Goal: Check status: Check status

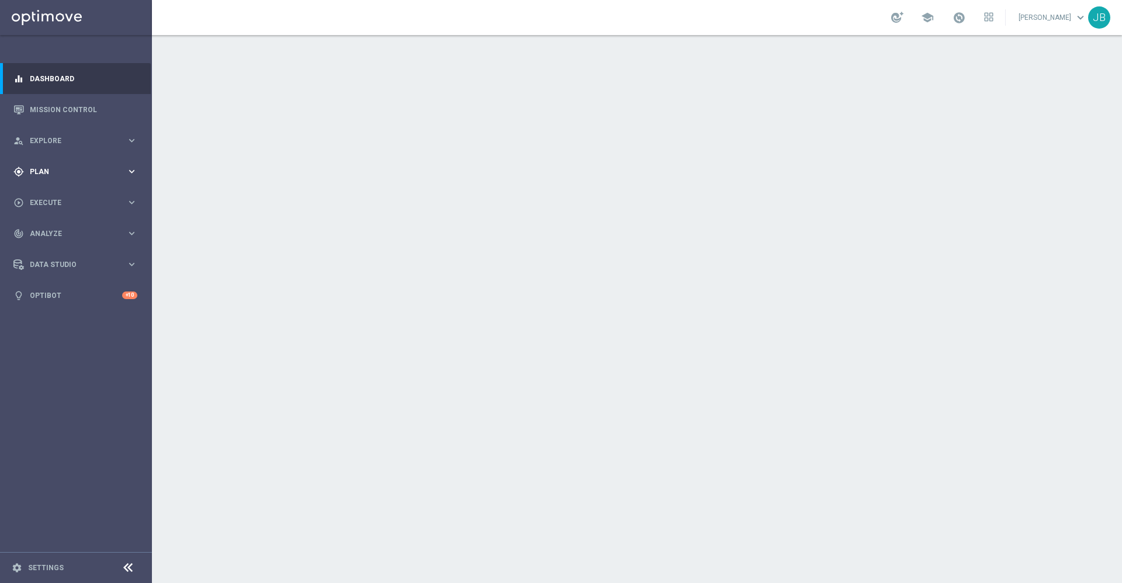
click at [65, 168] on span "Plan" at bounding box center [78, 171] width 96 height 7
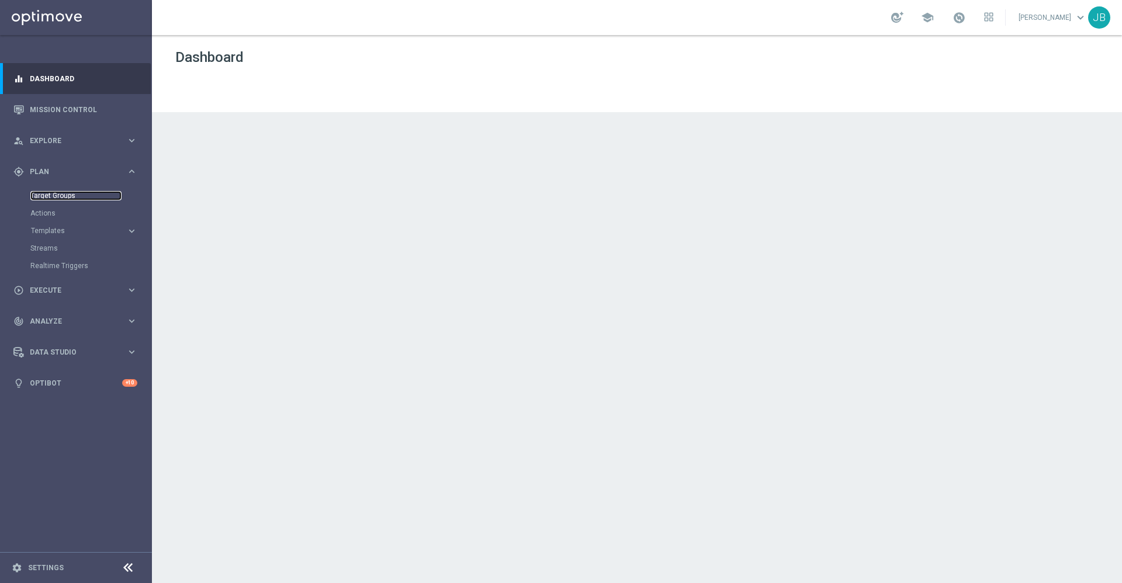
click at [65, 196] on link "Target Groups" at bounding box center [75, 195] width 91 height 9
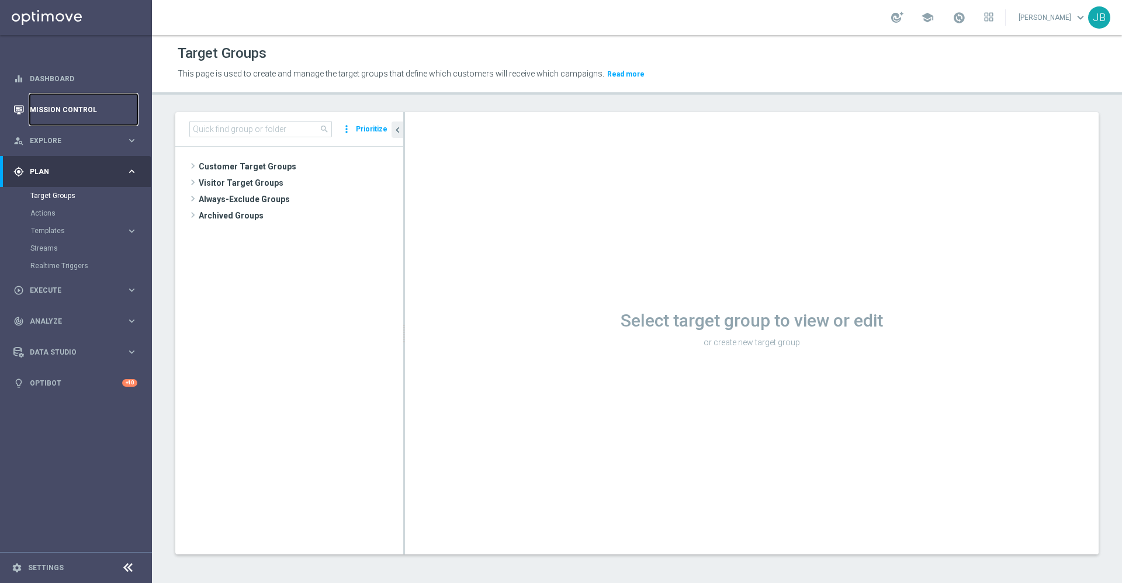
click at [83, 110] on link "Mission Control" at bounding box center [84, 109] width 108 height 31
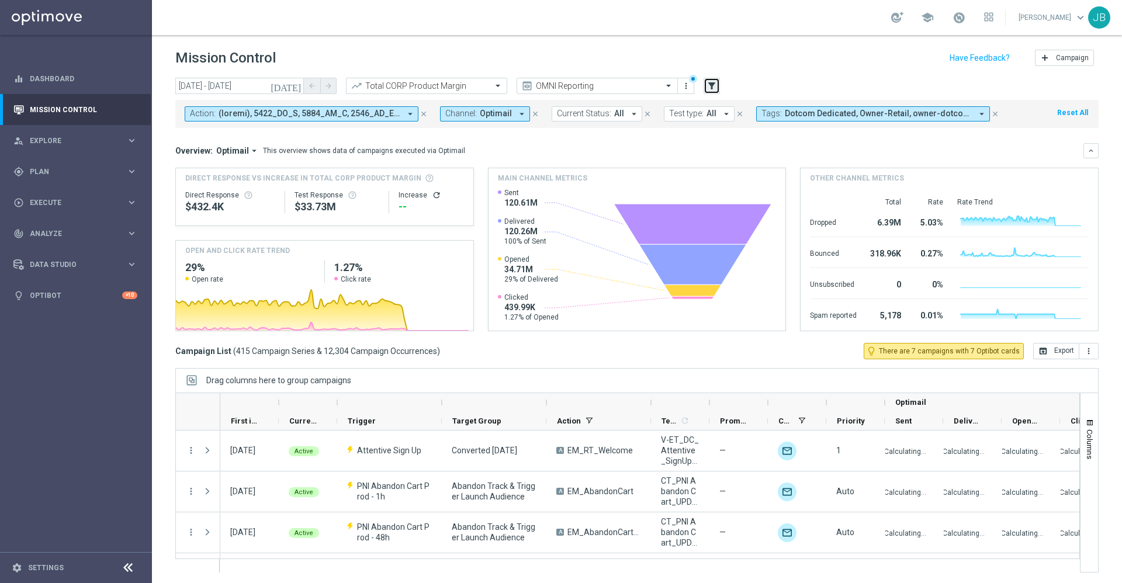
click at [713, 83] on icon "filter_alt" at bounding box center [712, 86] width 11 height 11
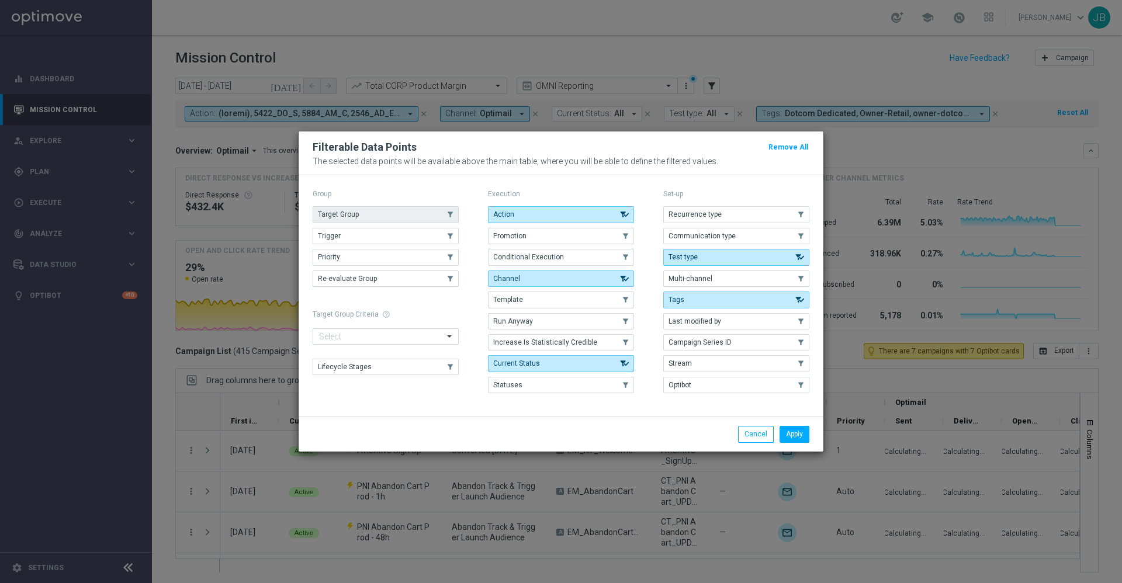
click at [418, 210] on button "Target Group" at bounding box center [386, 214] width 146 height 16
click at [805, 434] on button "Apply" at bounding box center [795, 434] width 30 height 16
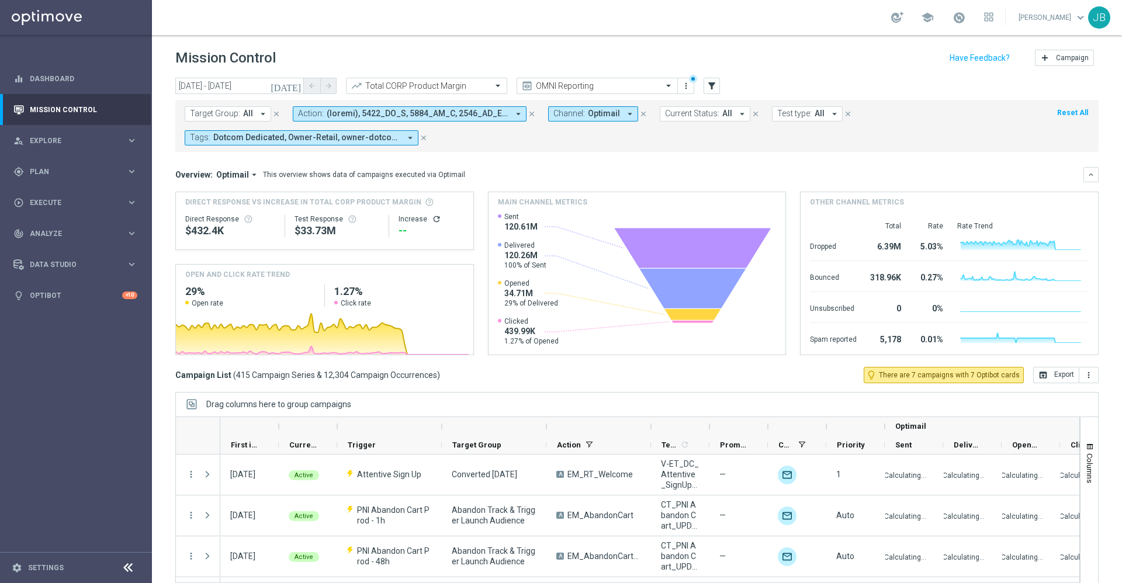
click at [206, 117] on span "Target Group:" at bounding box center [215, 114] width 50 height 10
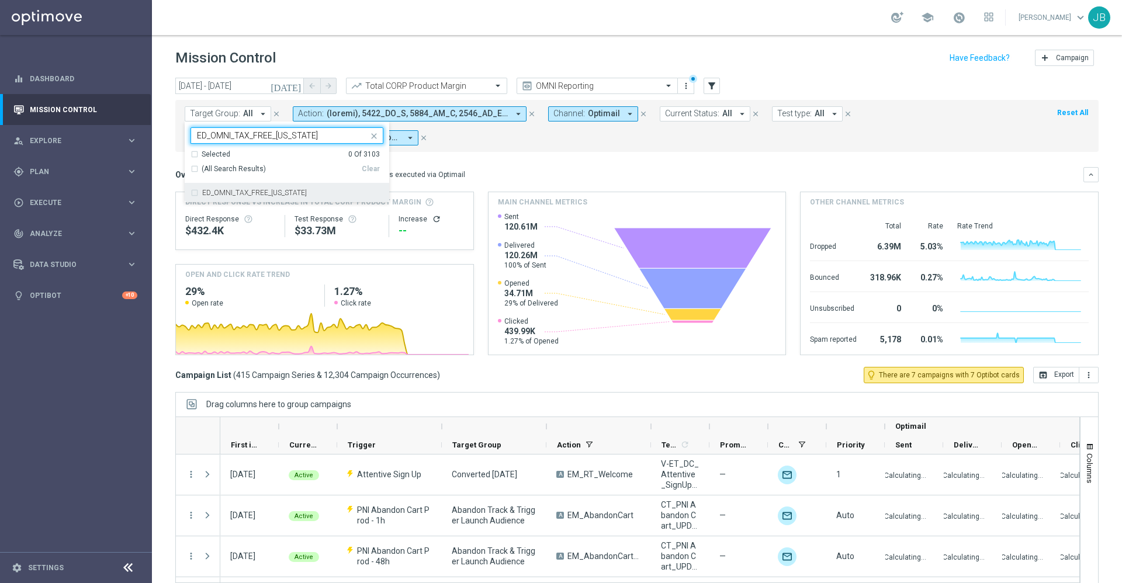
click at [282, 188] on div "ED_OMNI_TAX_FREE_[US_STATE]" at bounding box center [287, 193] width 193 height 19
type input "ED_OMNI_TAX_FREE_[US_STATE]"
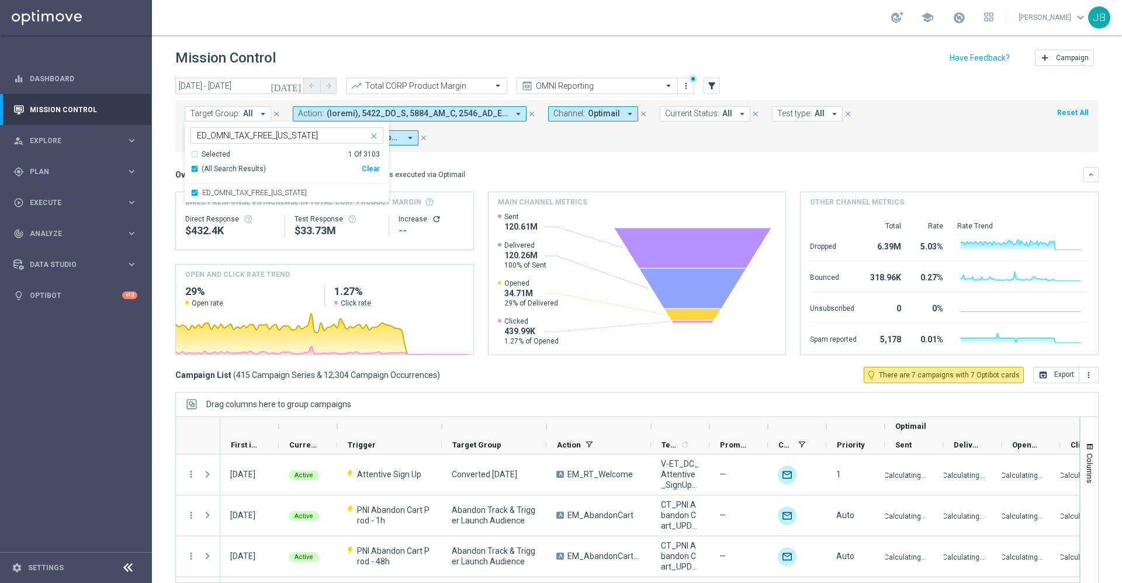
click at [479, 164] on mini-dashboard "Overview: Optimail arrow_drop_down This overview shows data of campaigns execut…" at bounding box center [636, 259] width 923 height 215
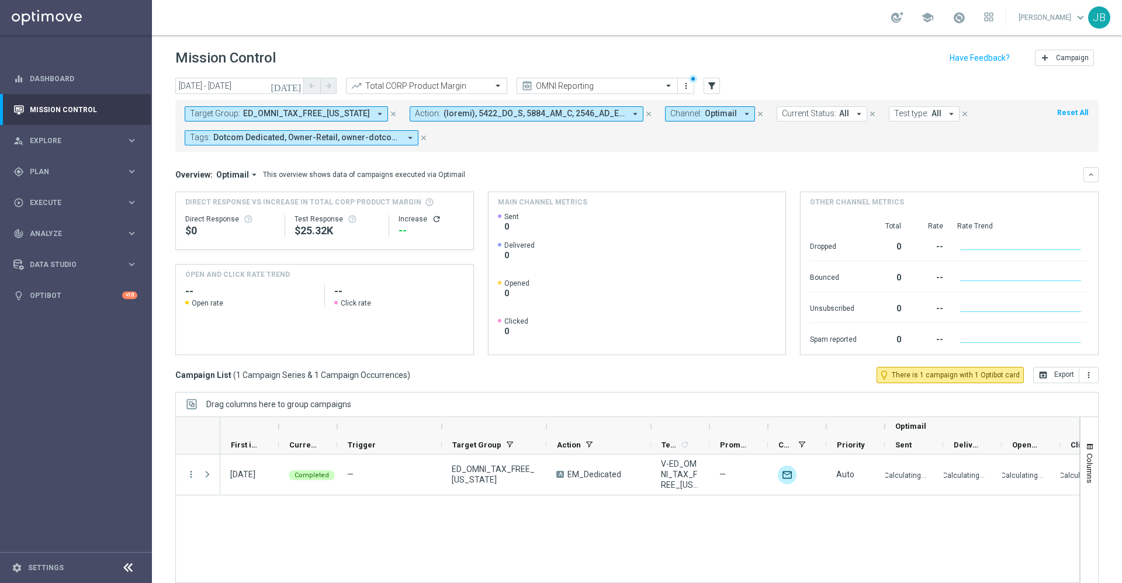
click at [295, 84] on icon "[DATE]" at bounding box center [287, 86] width 32 height 11
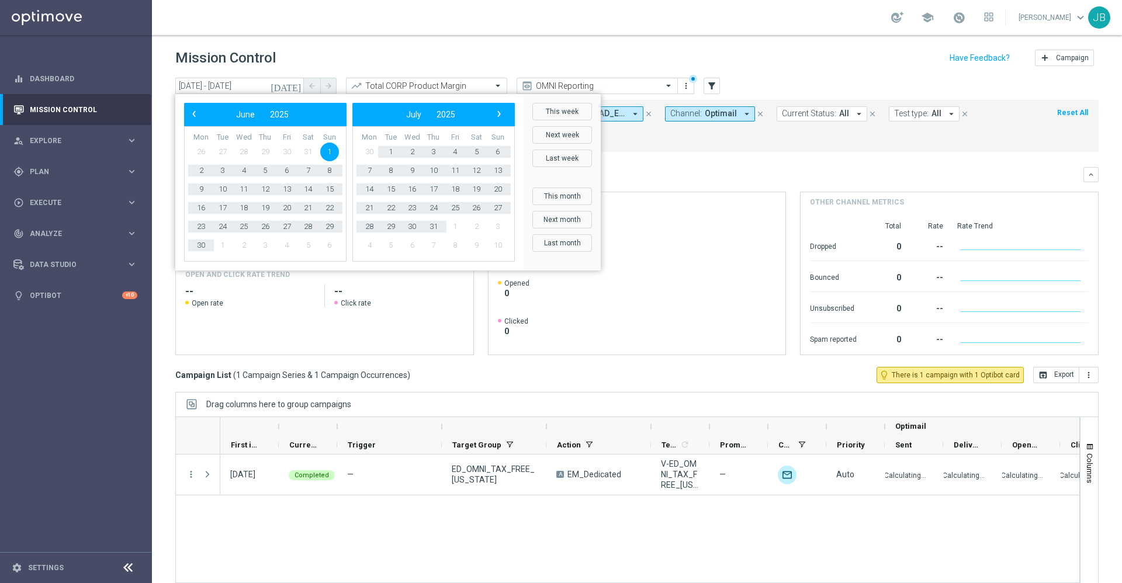
click at [690, 169] on div "Overview: Optimail arrow_drop_down This overview shows data of campaigns execut…" at bounding box center [629, 174] width 908 height 11
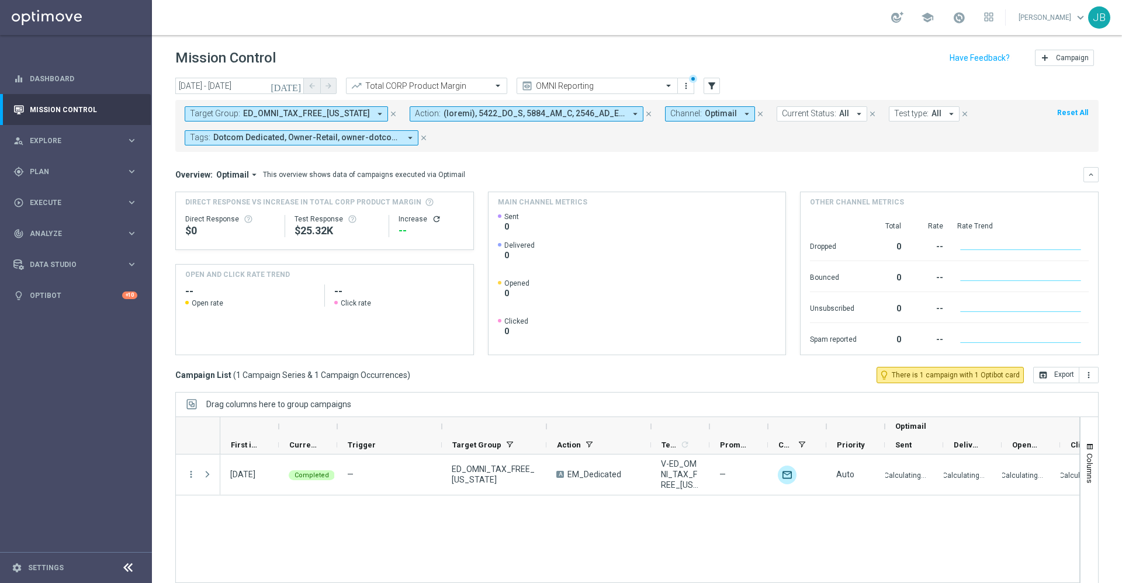
click at [389, 115] on icon "close" at bounding box center [393, 114] width 8 height 8
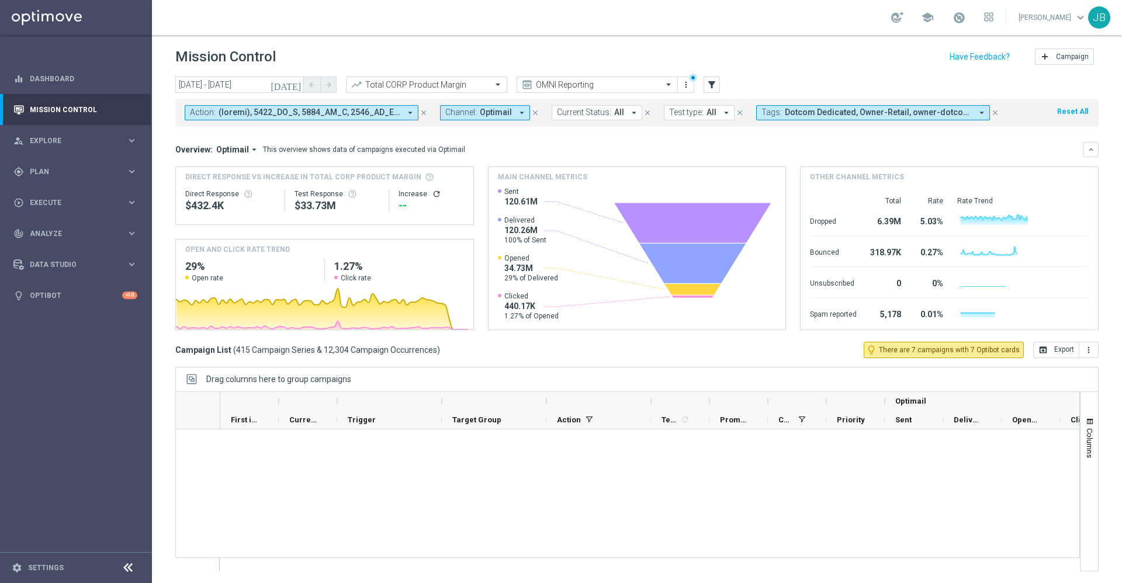
scroll to position [16851, 0]
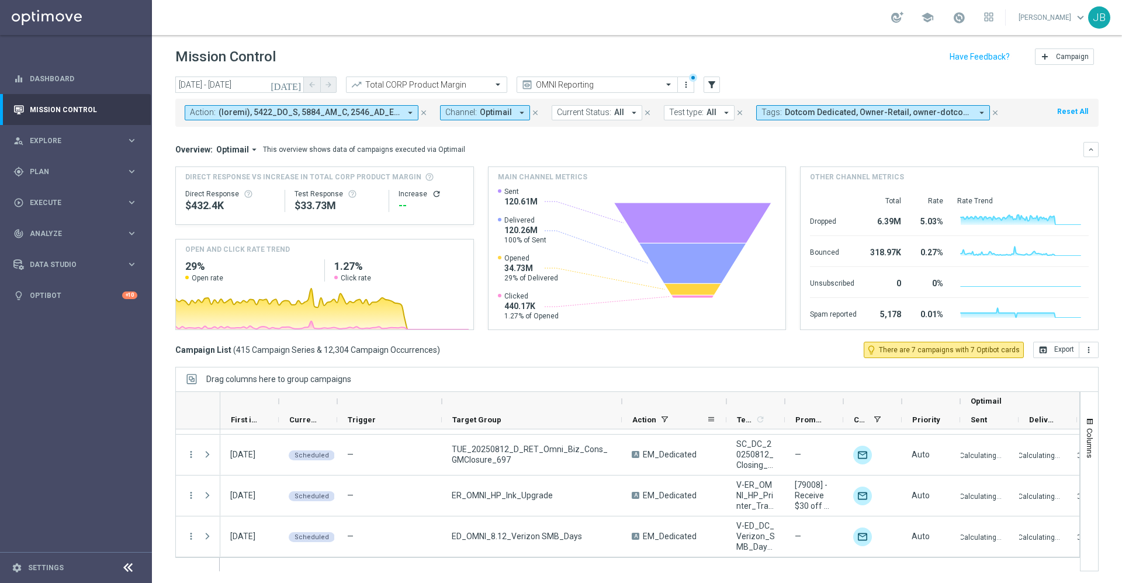
drag, startPoint x: 547, startPoint y: 404, endPoint x: 633, endPoint y: 419, distance: 87.3
click at [633, 419] on div "Optimail First in Range" at bounding box center [737, 410] width 1035 height 37
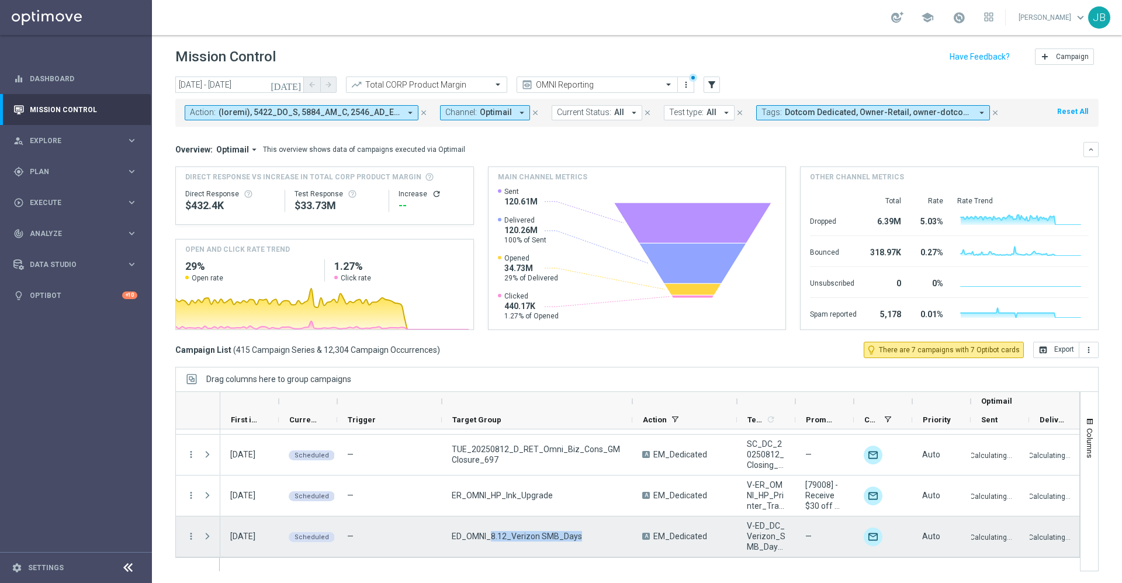
drag, startPoint x: 578, startPoint y: 535, endPoint x: 492, endPoint y: 535, distance: 86.5
click at [492, 535] on div "ED_OMNI_8.12_Verizon SMB_Days" at bounding box center [537, 537] width 191 height 40
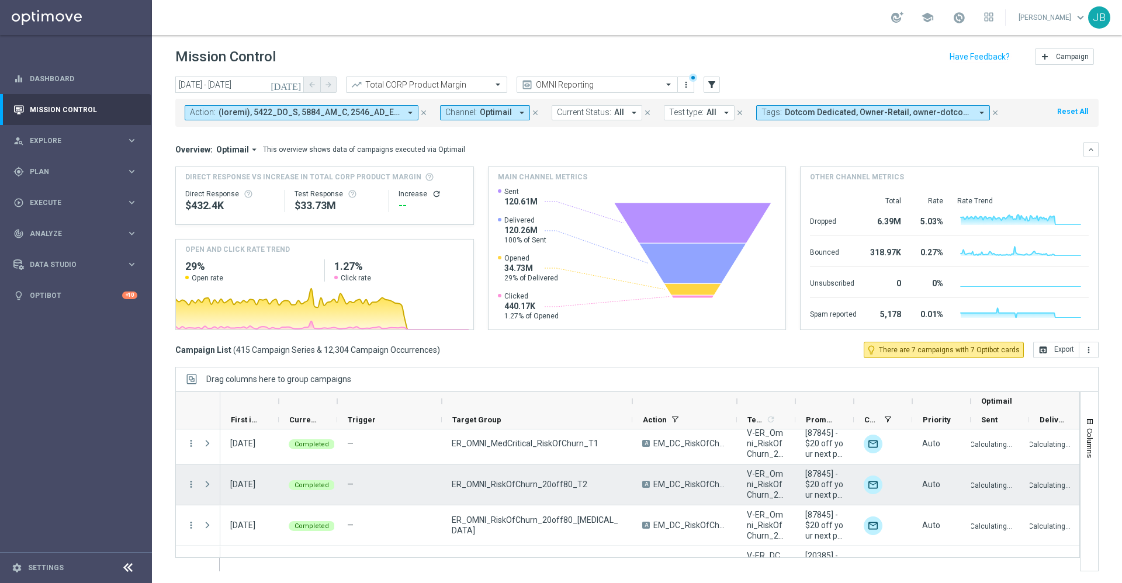
scroll to position [16565, 0]
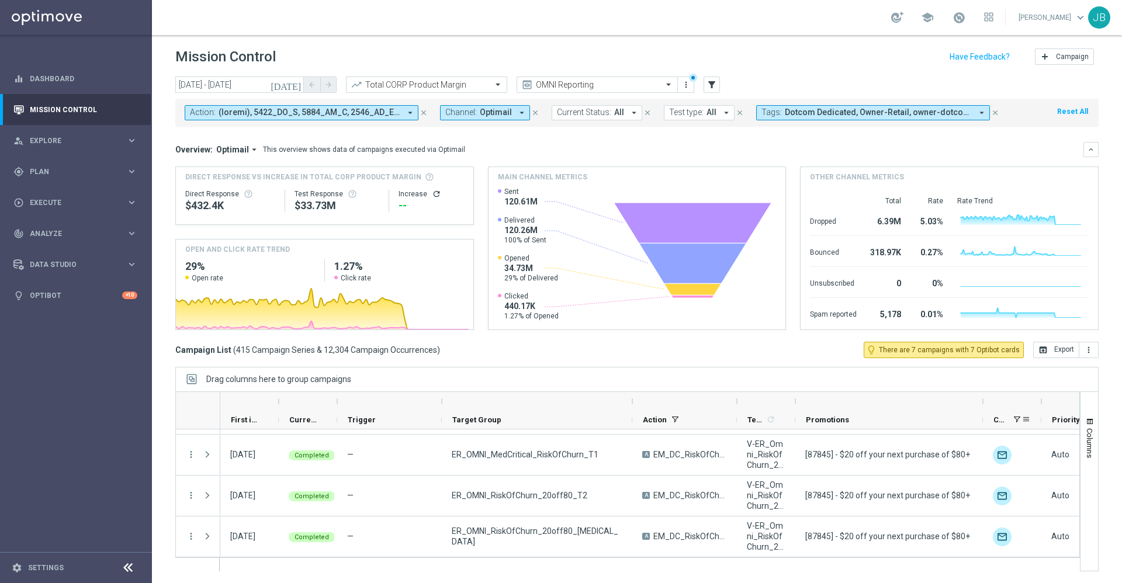
drag, startPoint x: 856, startPoint y: 401, endPoint x: 985, endPoint y: 424, distance: 131.2
click at [985, 424] on div "Optimail First in Range" at bounding box center [807, 410] width 1175 height 37
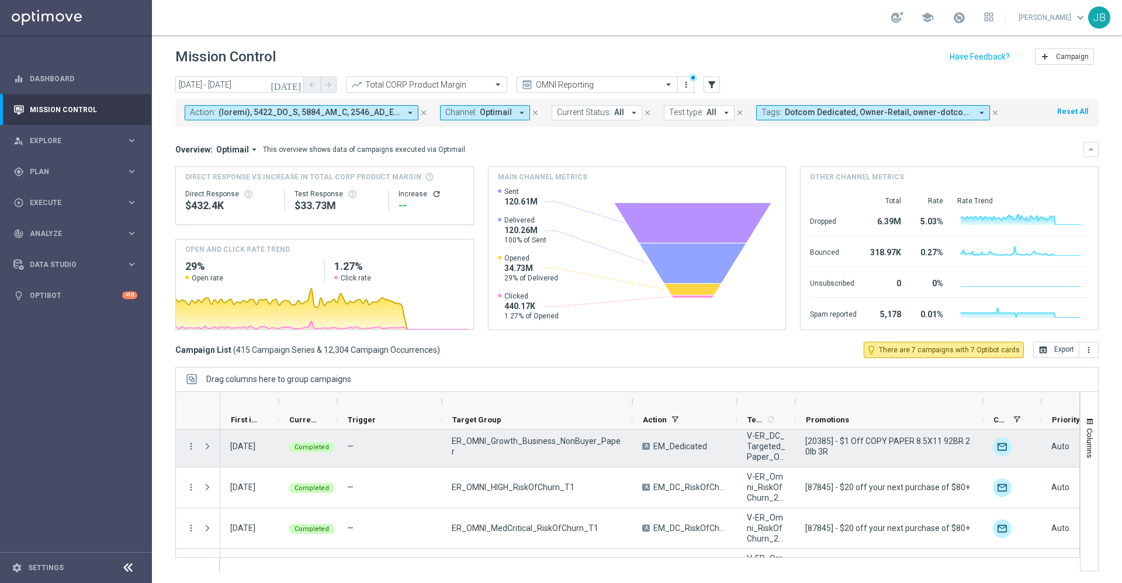
scroll to position [16480, 0]
